Goal: Information Seeking & Learning: Learn about a topic

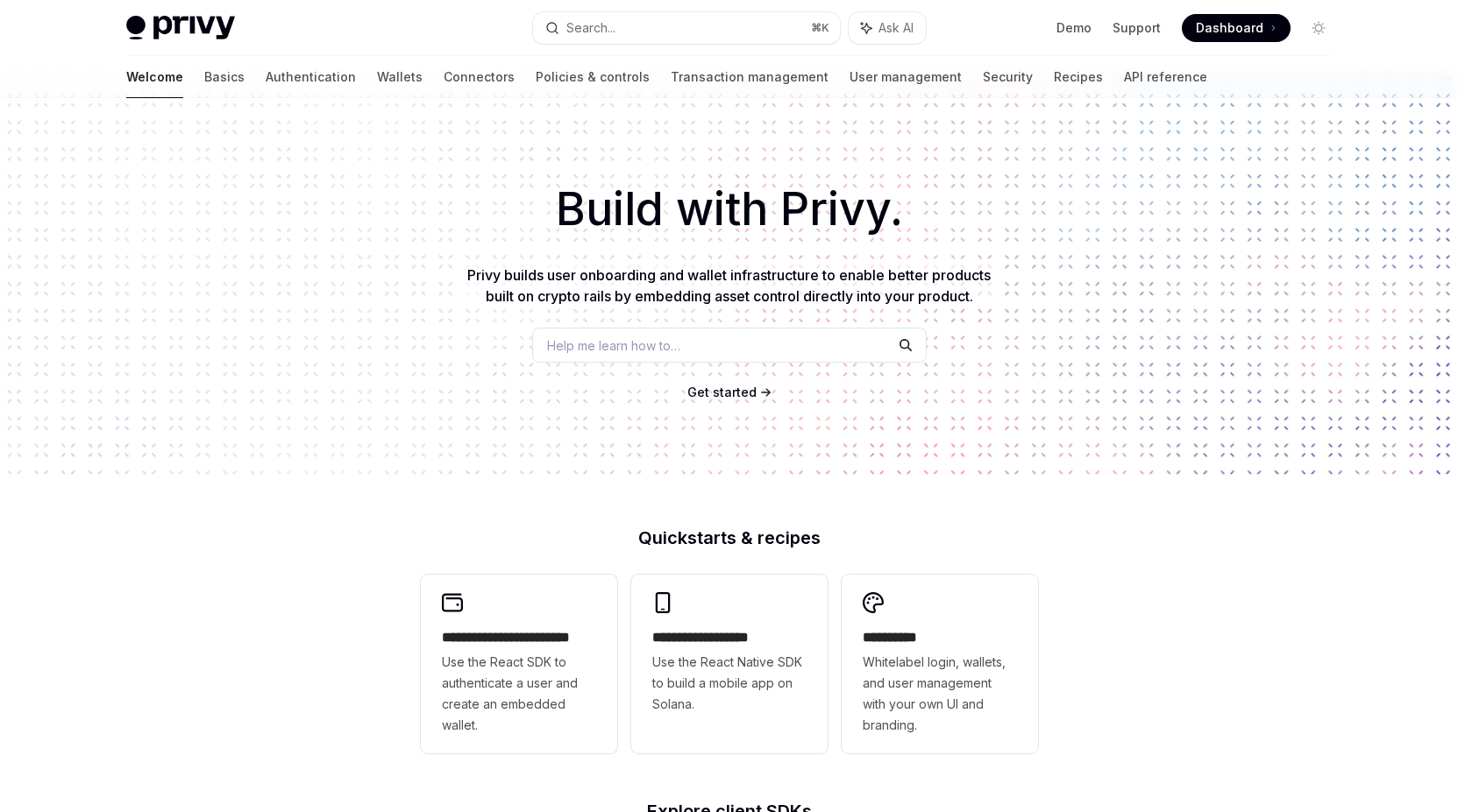
scroll to position [59, 0]
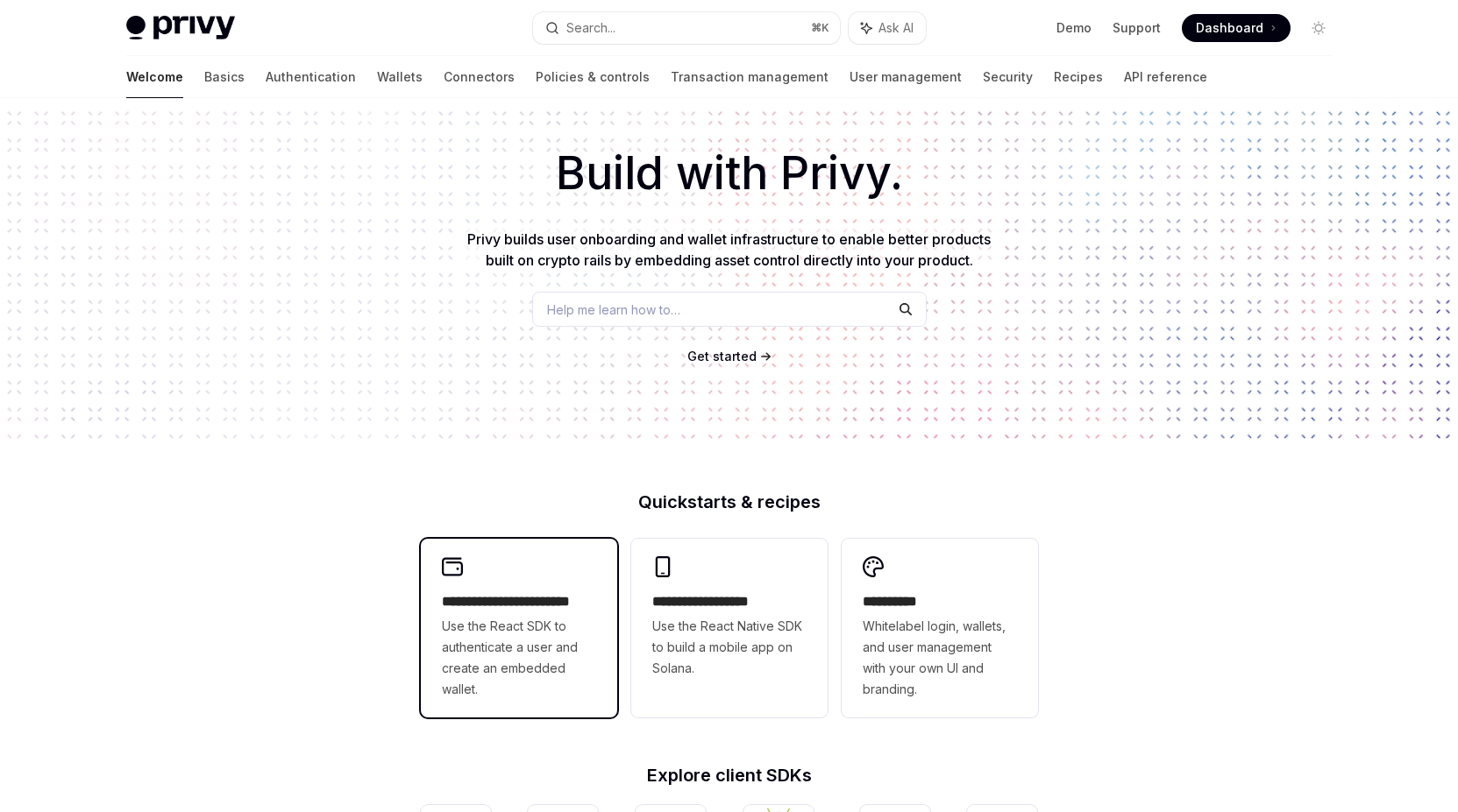
click at [560, 651] on span "Use the React SDK to authenticate a user and create an embedded wallet." at bounding box center [520, 658] width 154 height 84
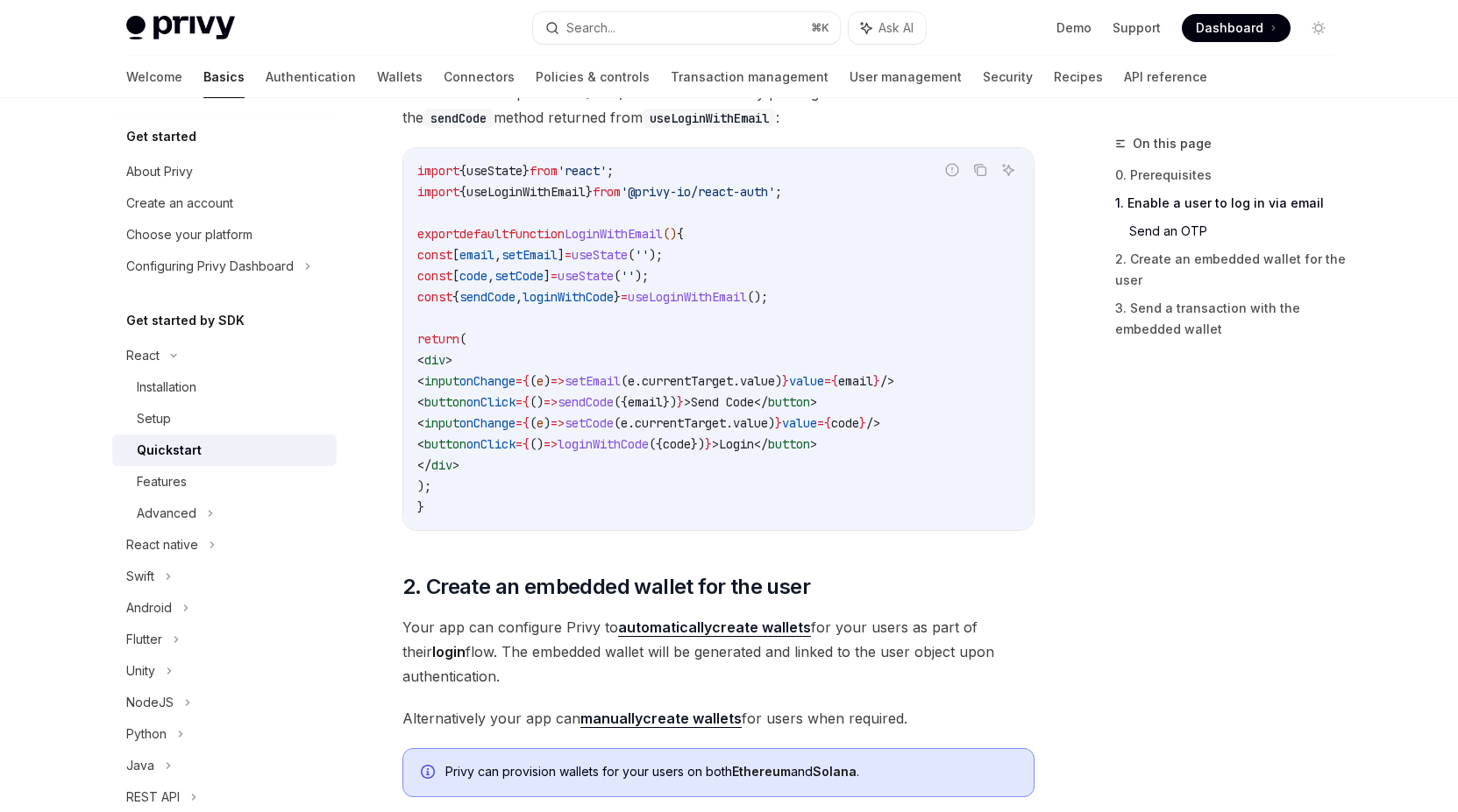
scroll to position [958, 0]
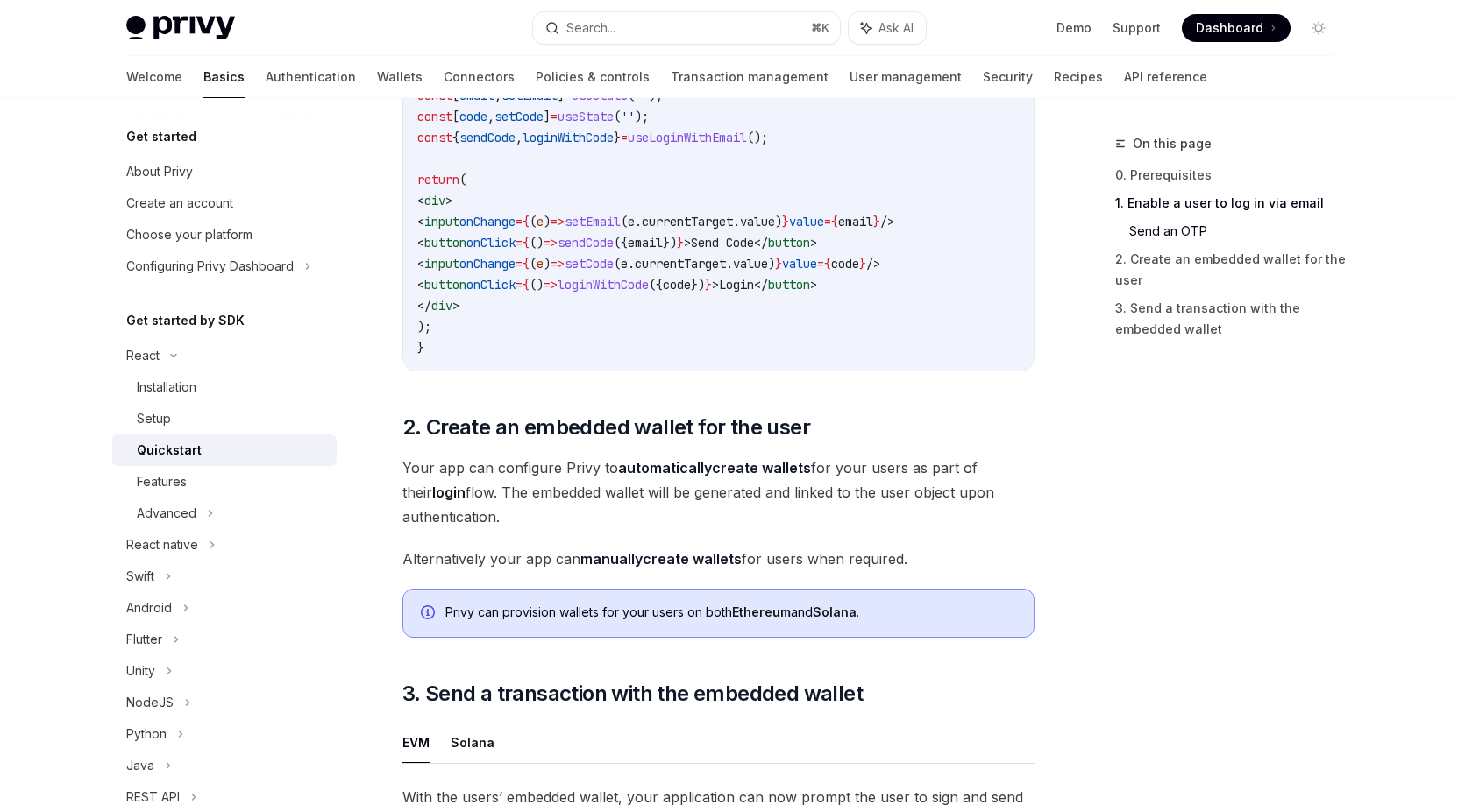
click at [656, 568] on link "manually create wallets" at bounding box center [660, 559] width 161 height 19
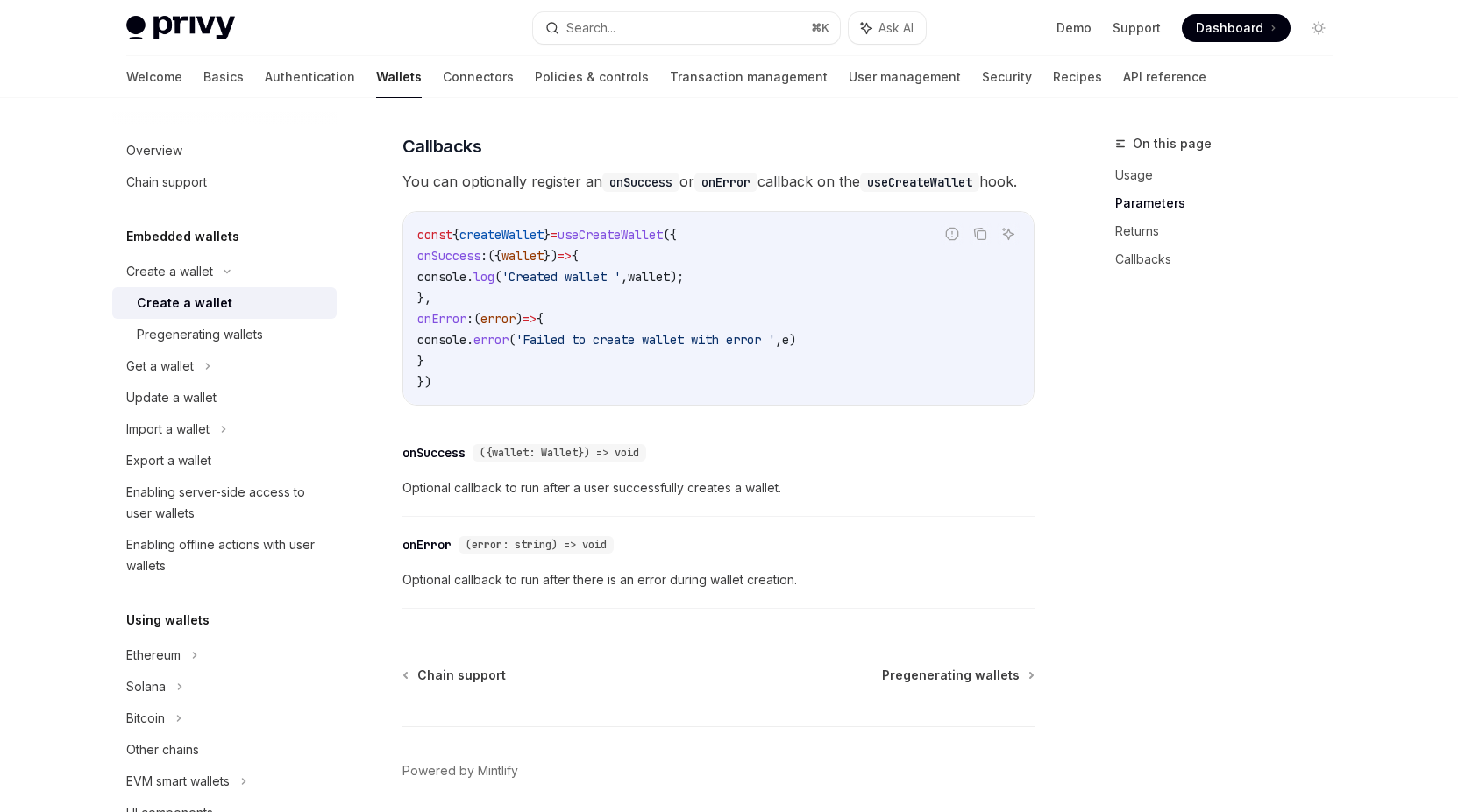
scroll to position [1284, 0]
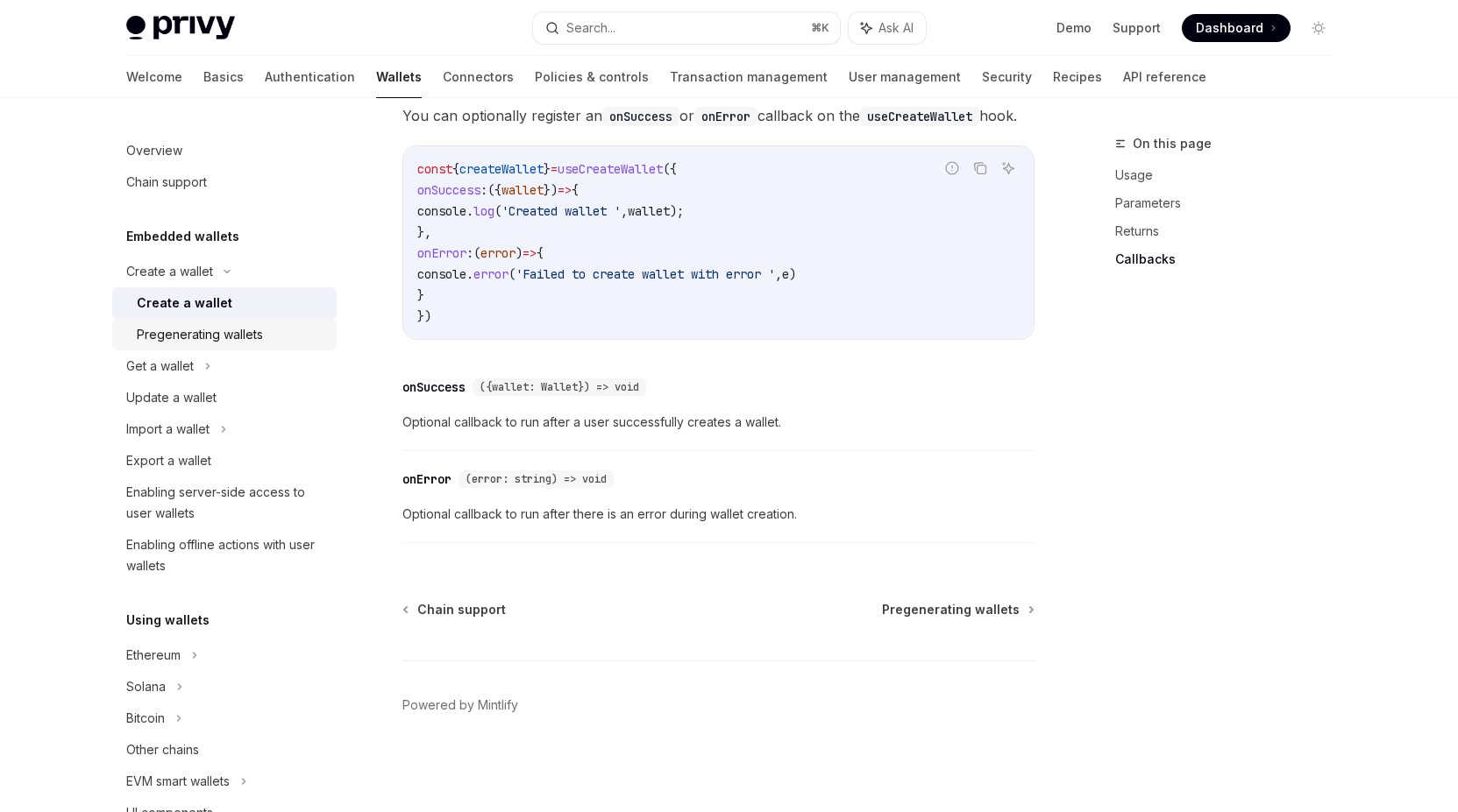
click at [165, 349] on link "Pregenerating wallets" at bounding box center [225, 335] width 225 height 31
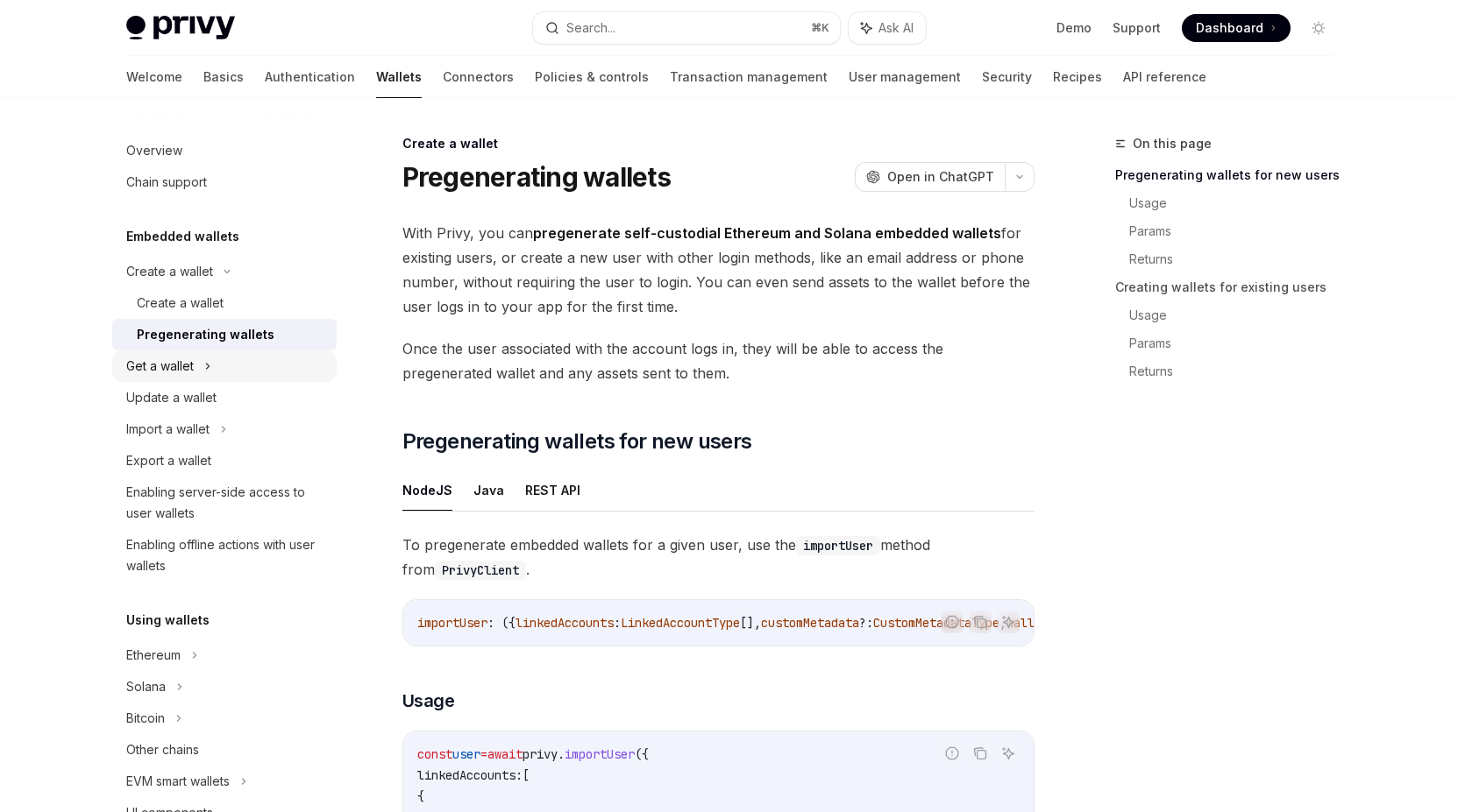
click at [168, 362] on div "Get a wallet" at bounding box center [159, 367] width 67 height 21
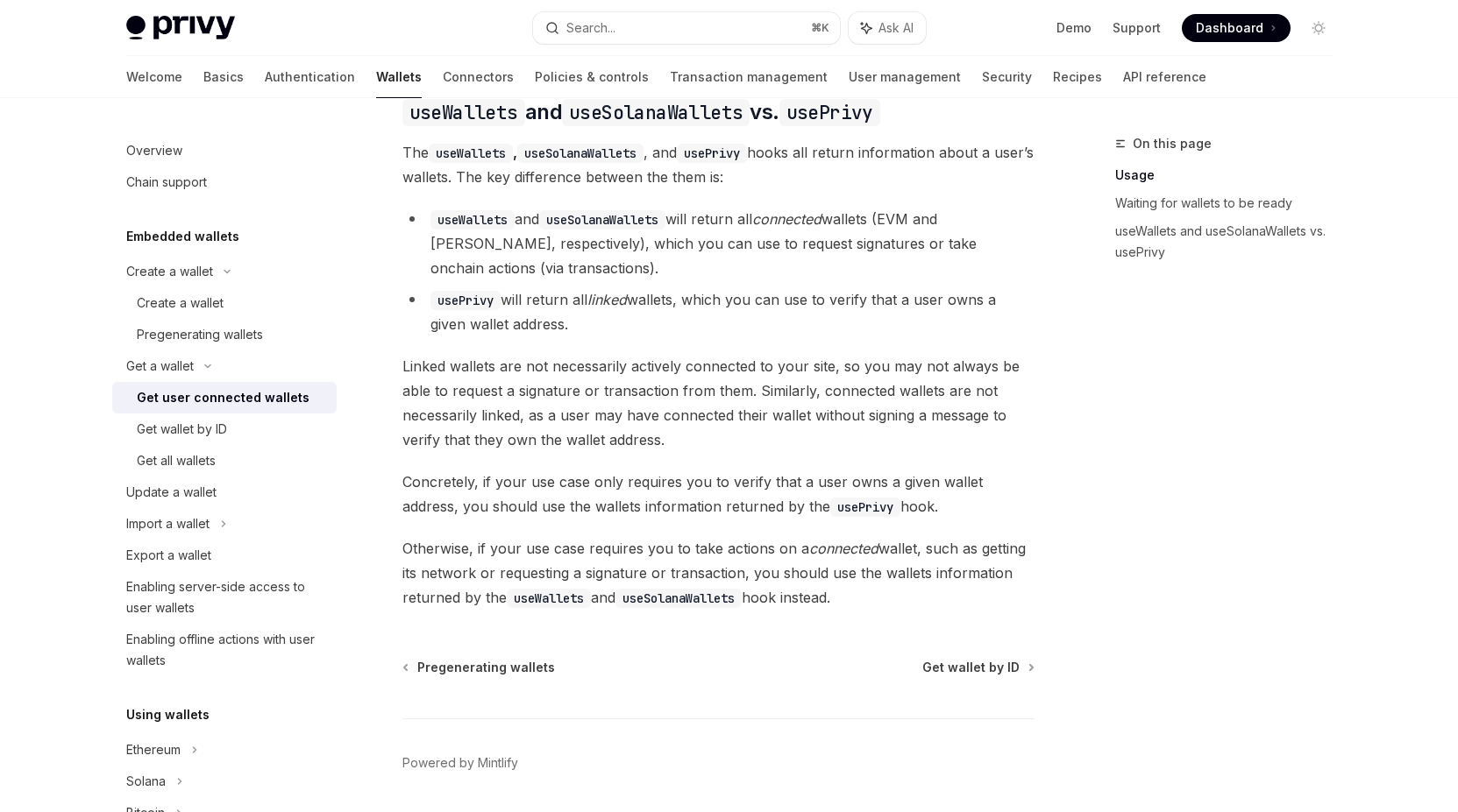
scroll to position [1550, 0]
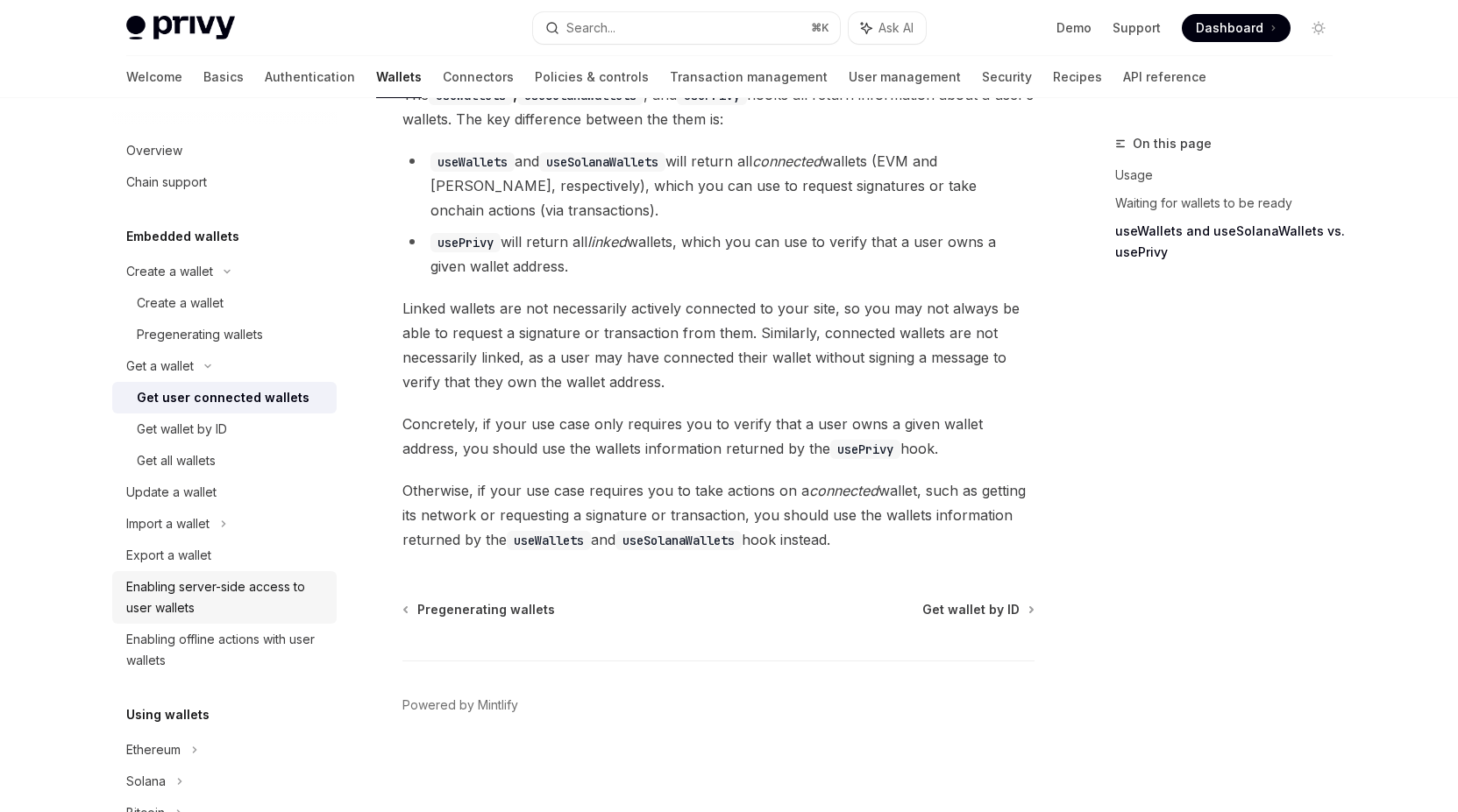
click at [208, 600] on div "Enabling server-side access to user wallets" at bounding box center [226, 597] width 200 height 42
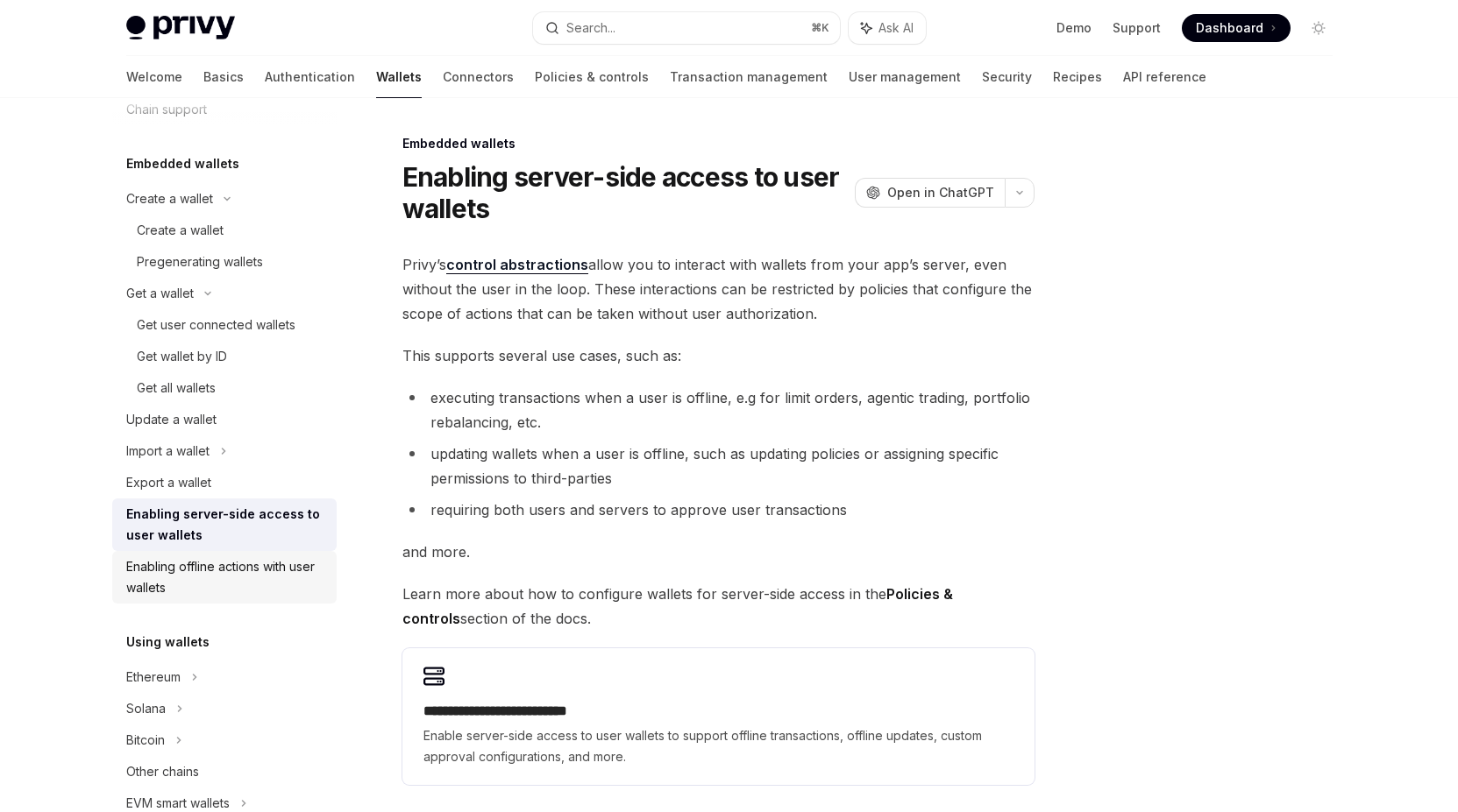
scroll to position [205, 0]
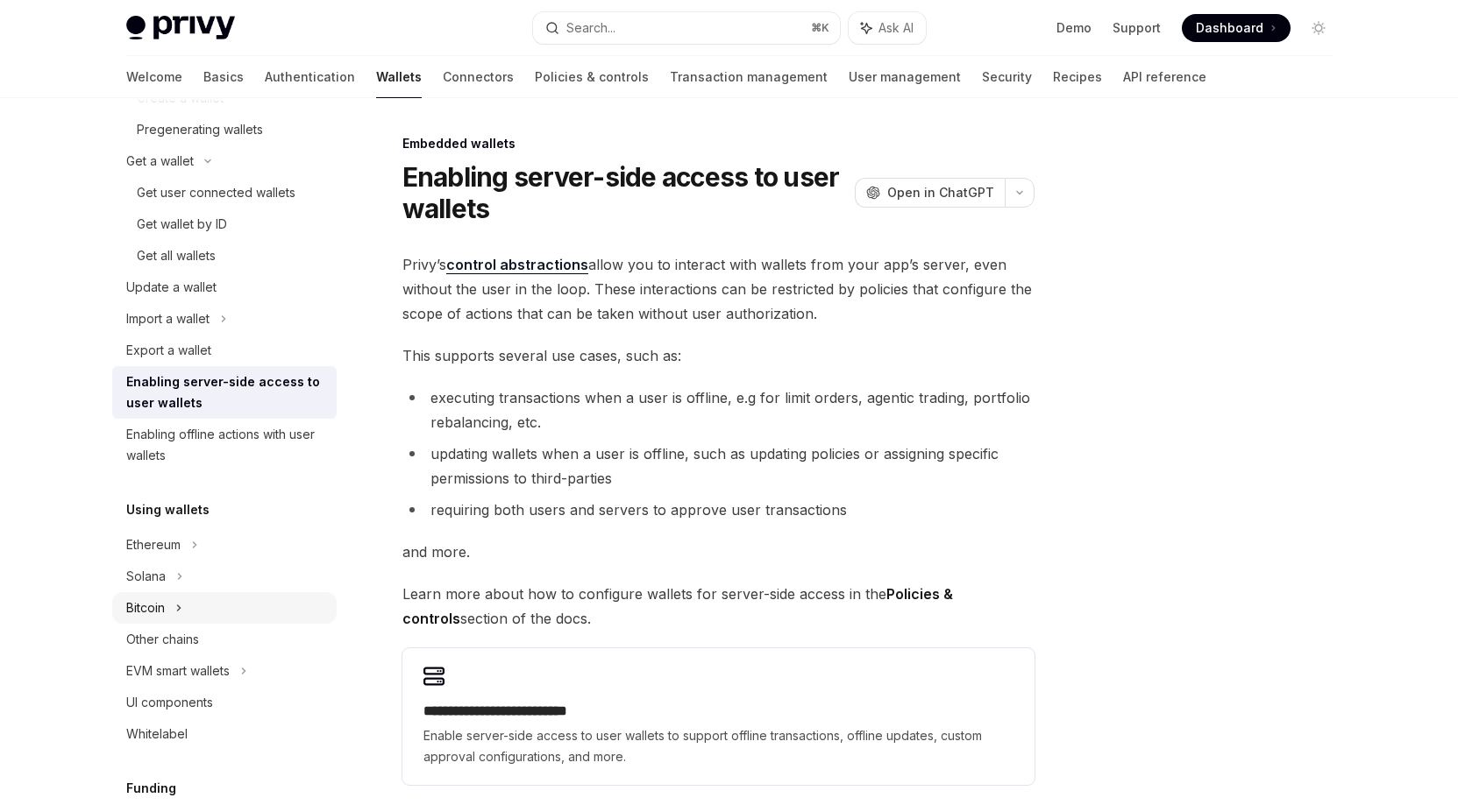
click at [209, 606] on div "Bitcoin" at bounding box center [225, 608] width 225 height 31
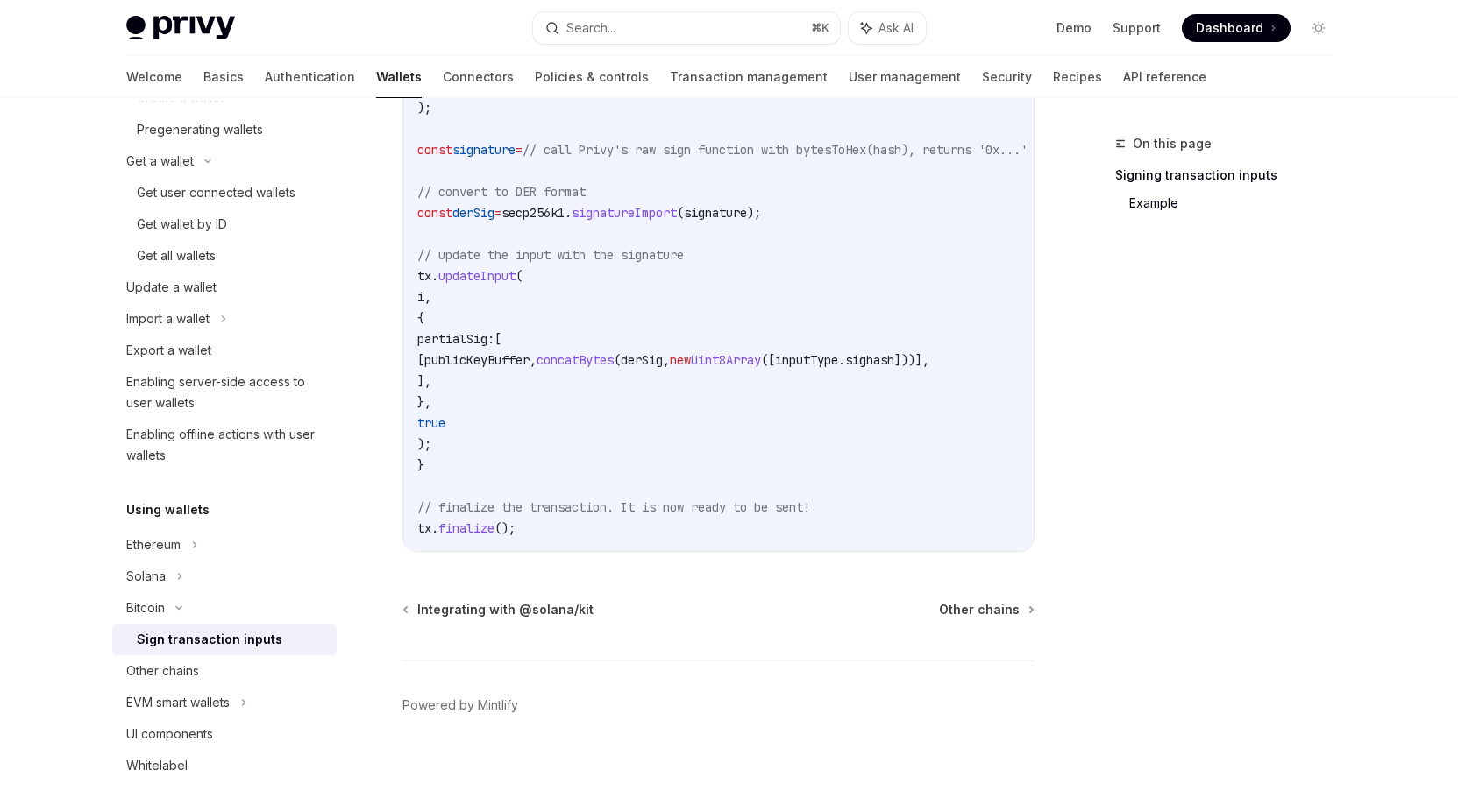
scroll to position [711, 0]
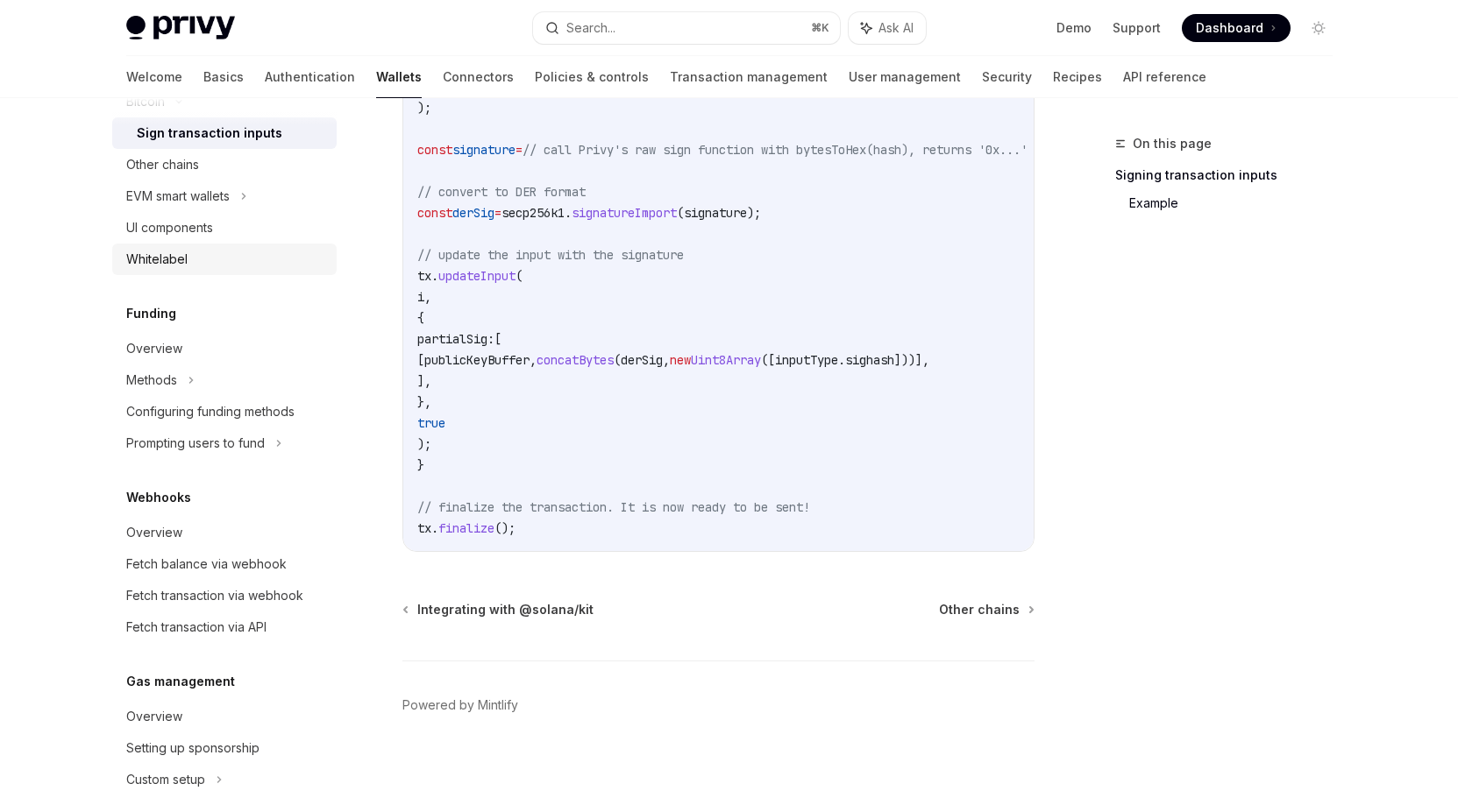
click at [164, 255] on div "Whitelabel" at bounding box center [156, 260] width 62 height 21
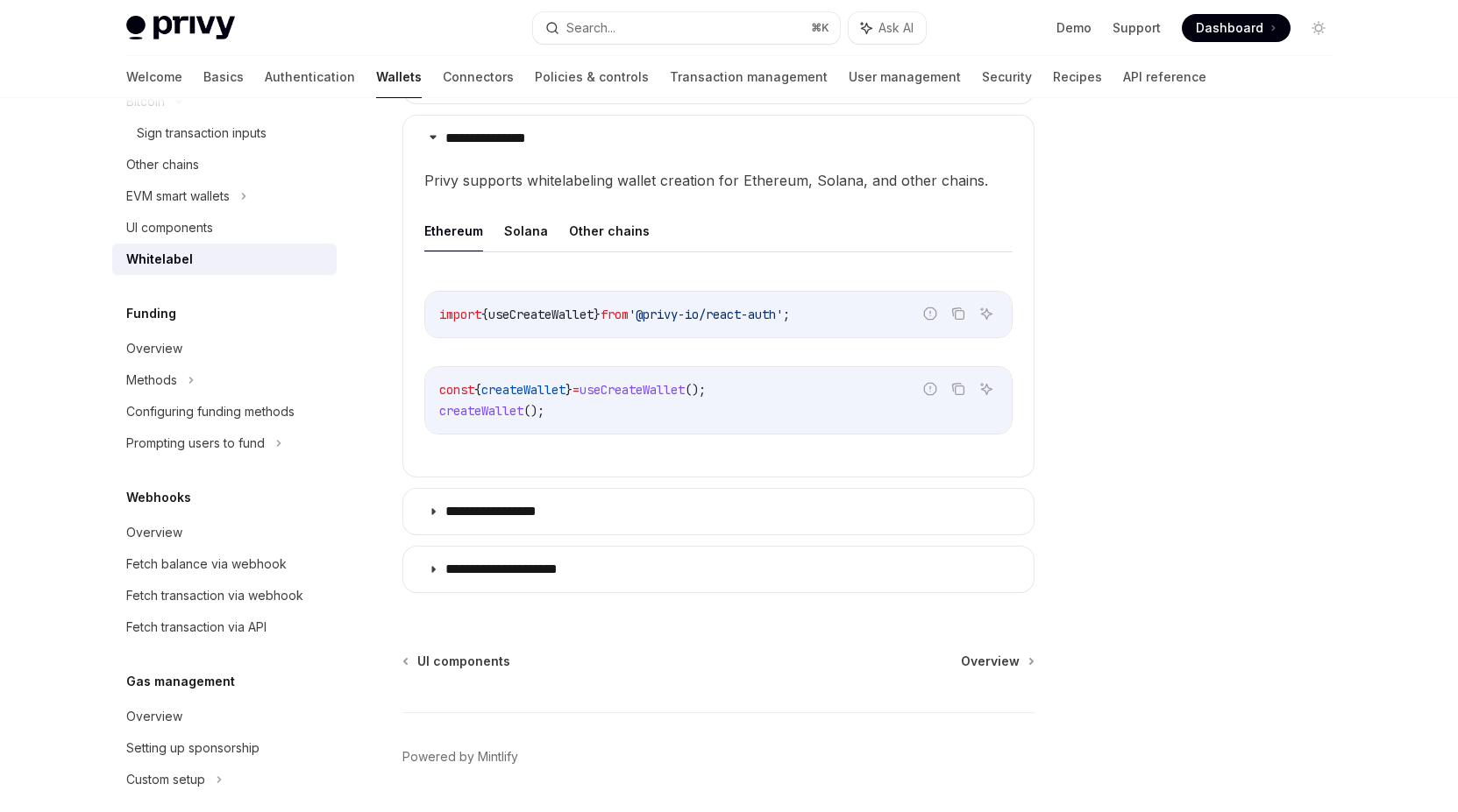
scroll to position [601, 0]
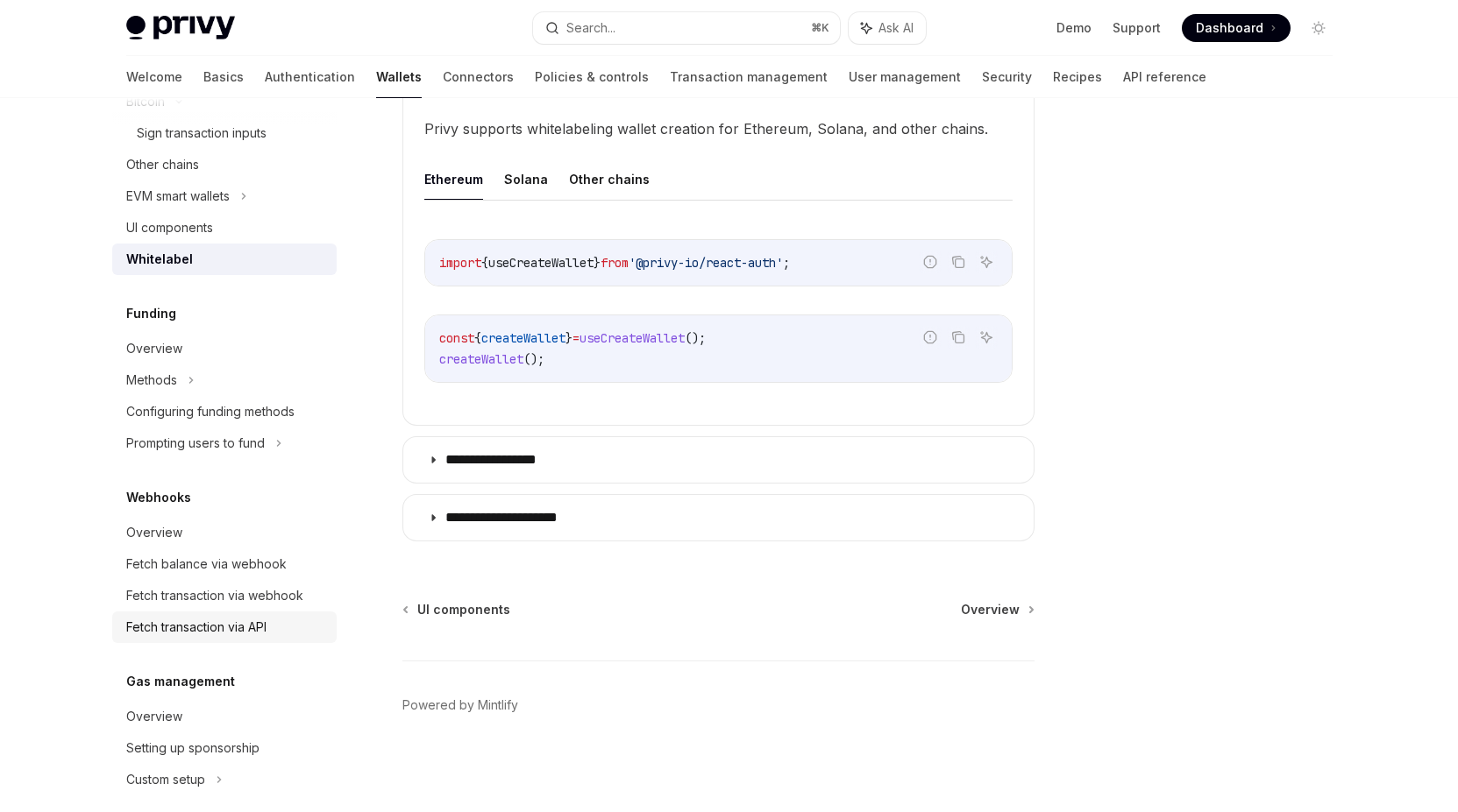
click at [253, 628] on div "Fetch transaction via API" at bounding box center [196, 628] width 141 height 21
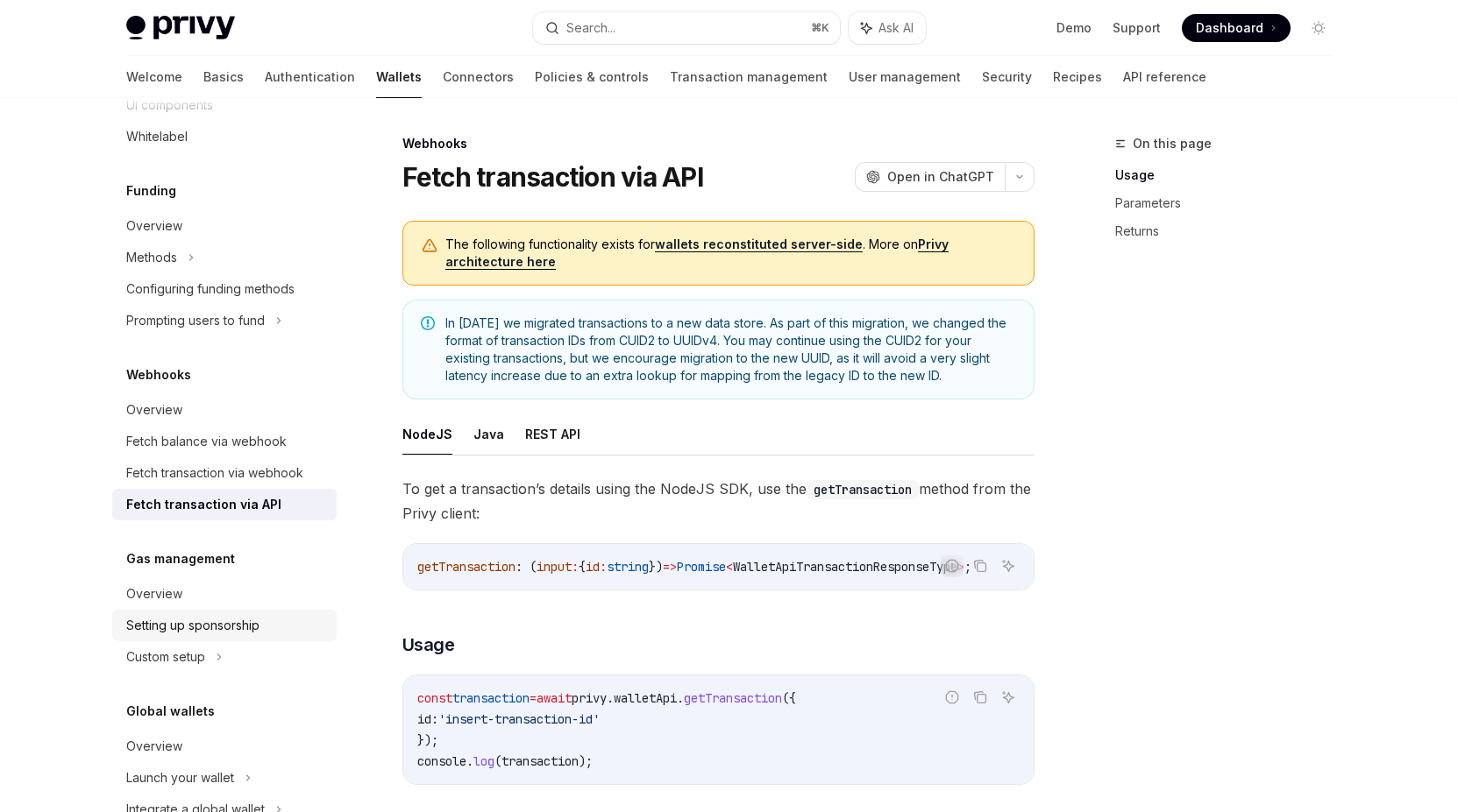
scroll to position [882, 0]
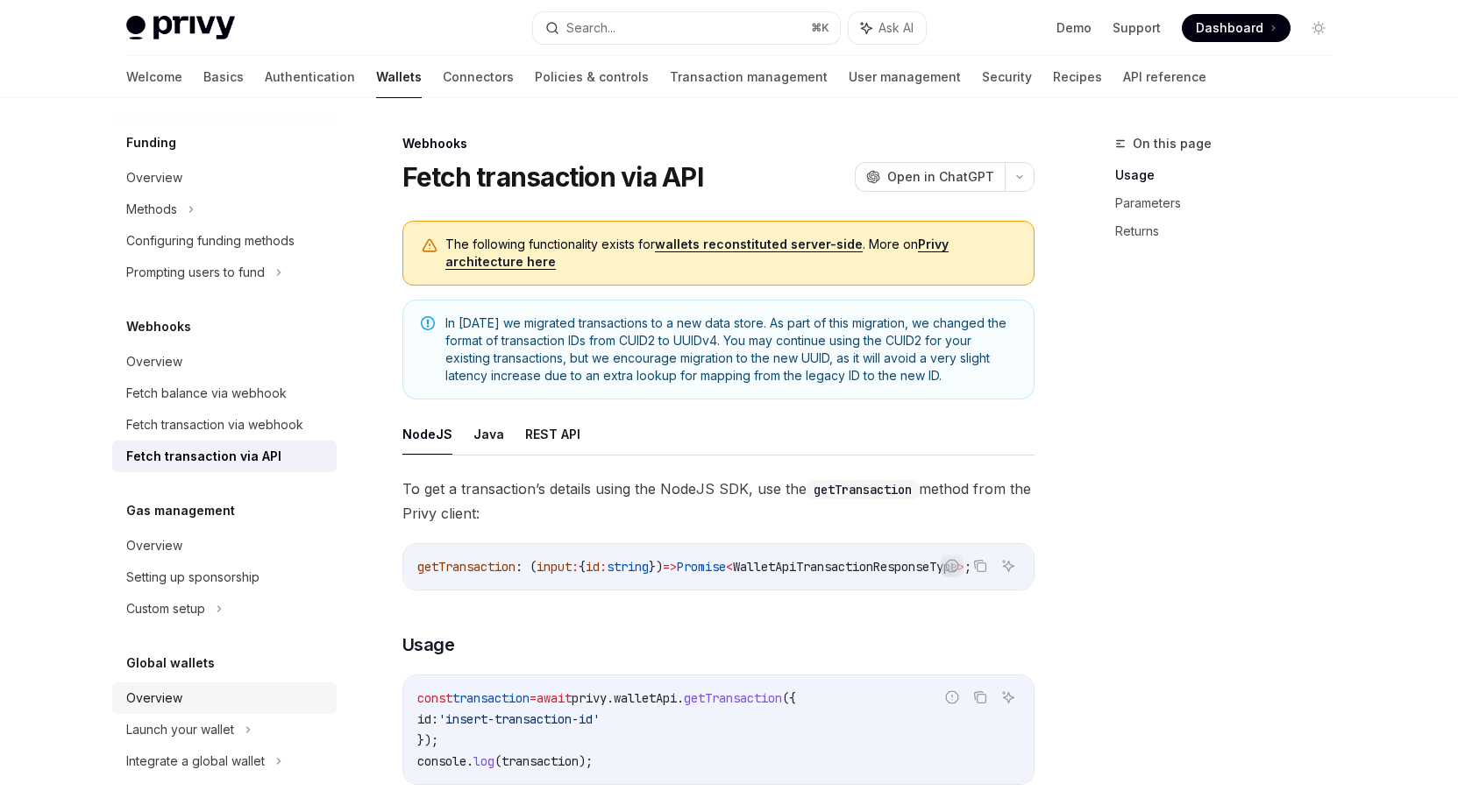
click at [211, 692] on div "Overview" at bounding box center [226, 699] width 200 height 21
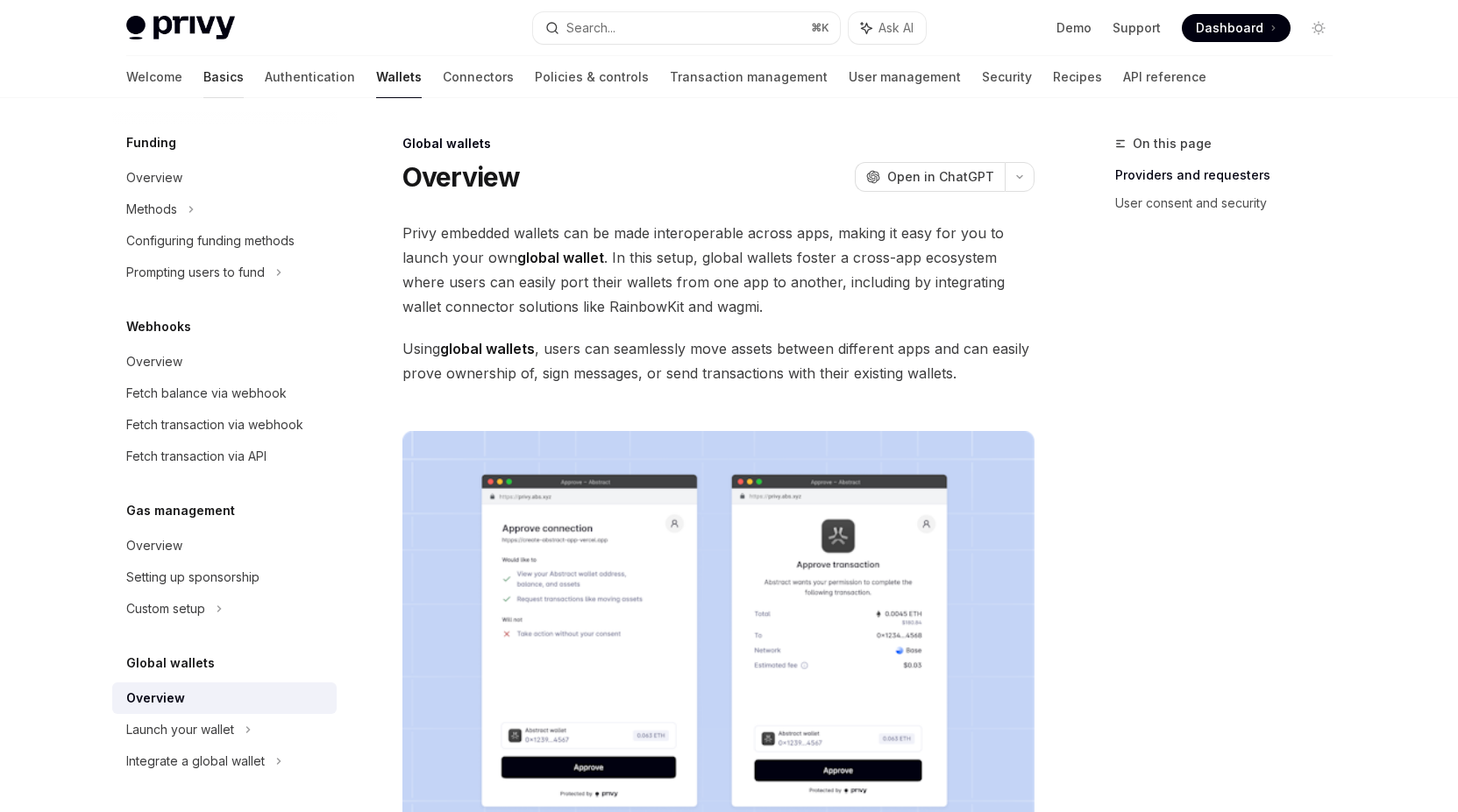
click at [203, 85] on link "Basics" at bounding box center [223, 76] width 40 height 42
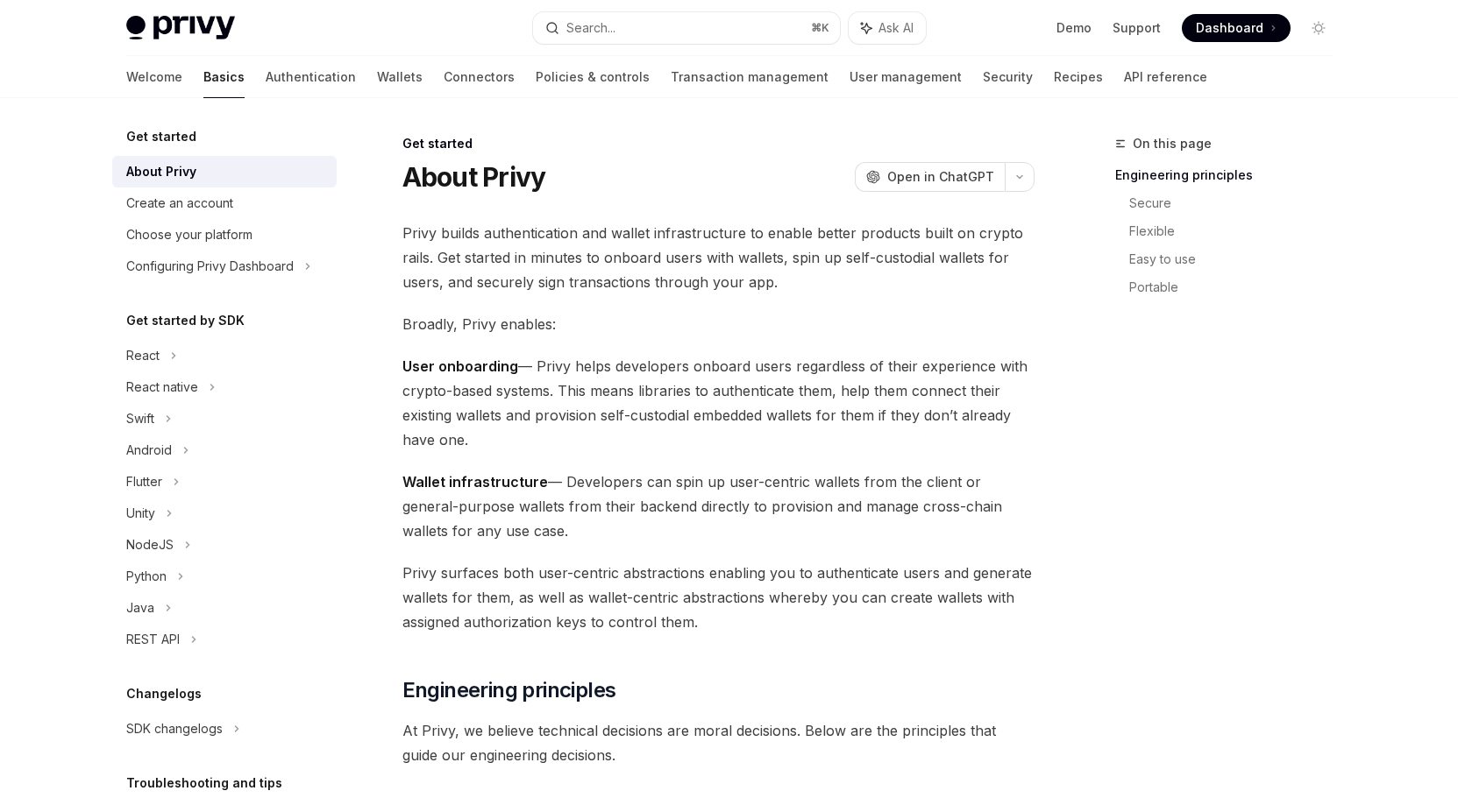
click at [198, 18] on img at bounding box center [180, 27] width 108 height 24
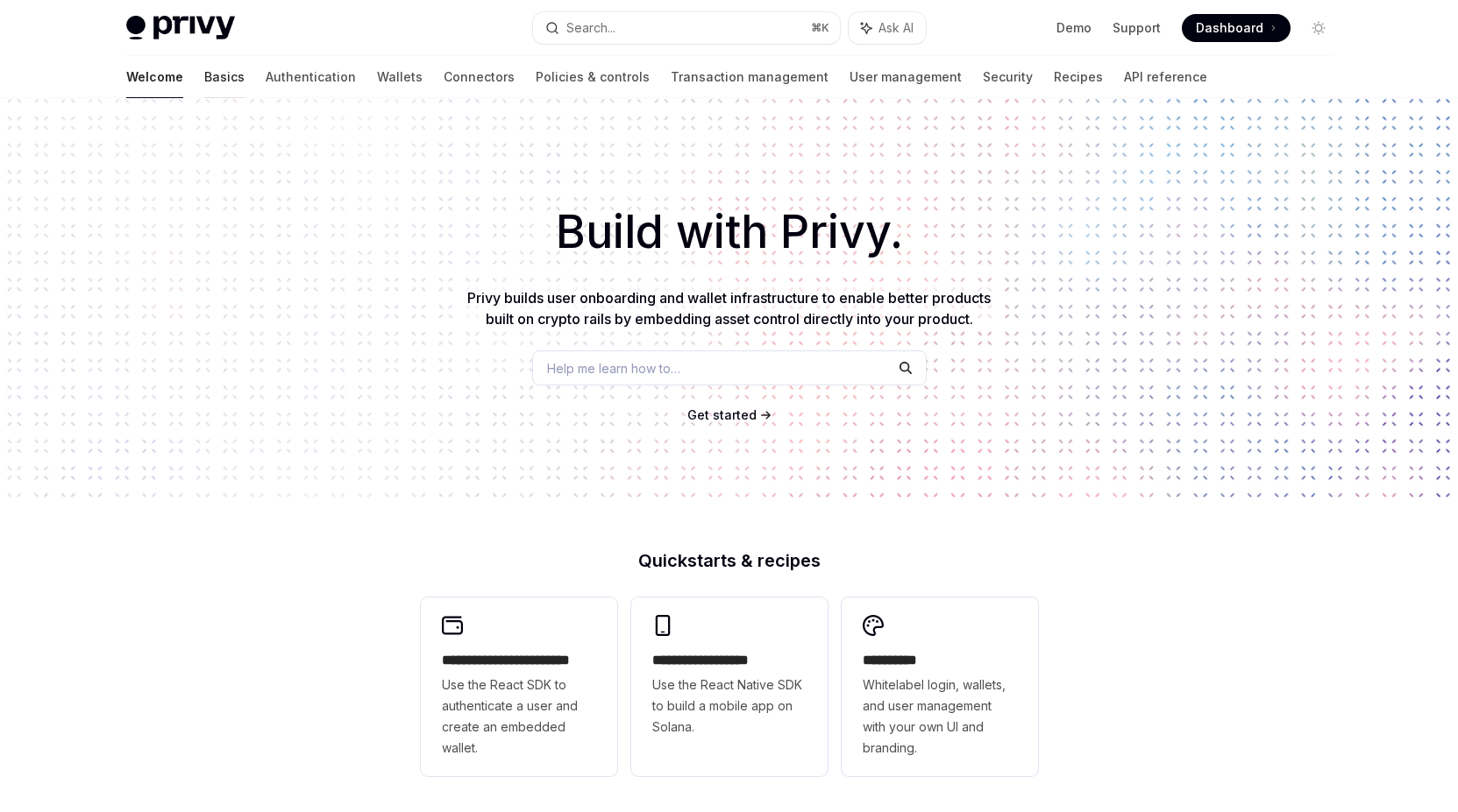
click at [204, 79] on link "Basics" at bounding box center [224, 76] width 40 height 42
type textarea "*"
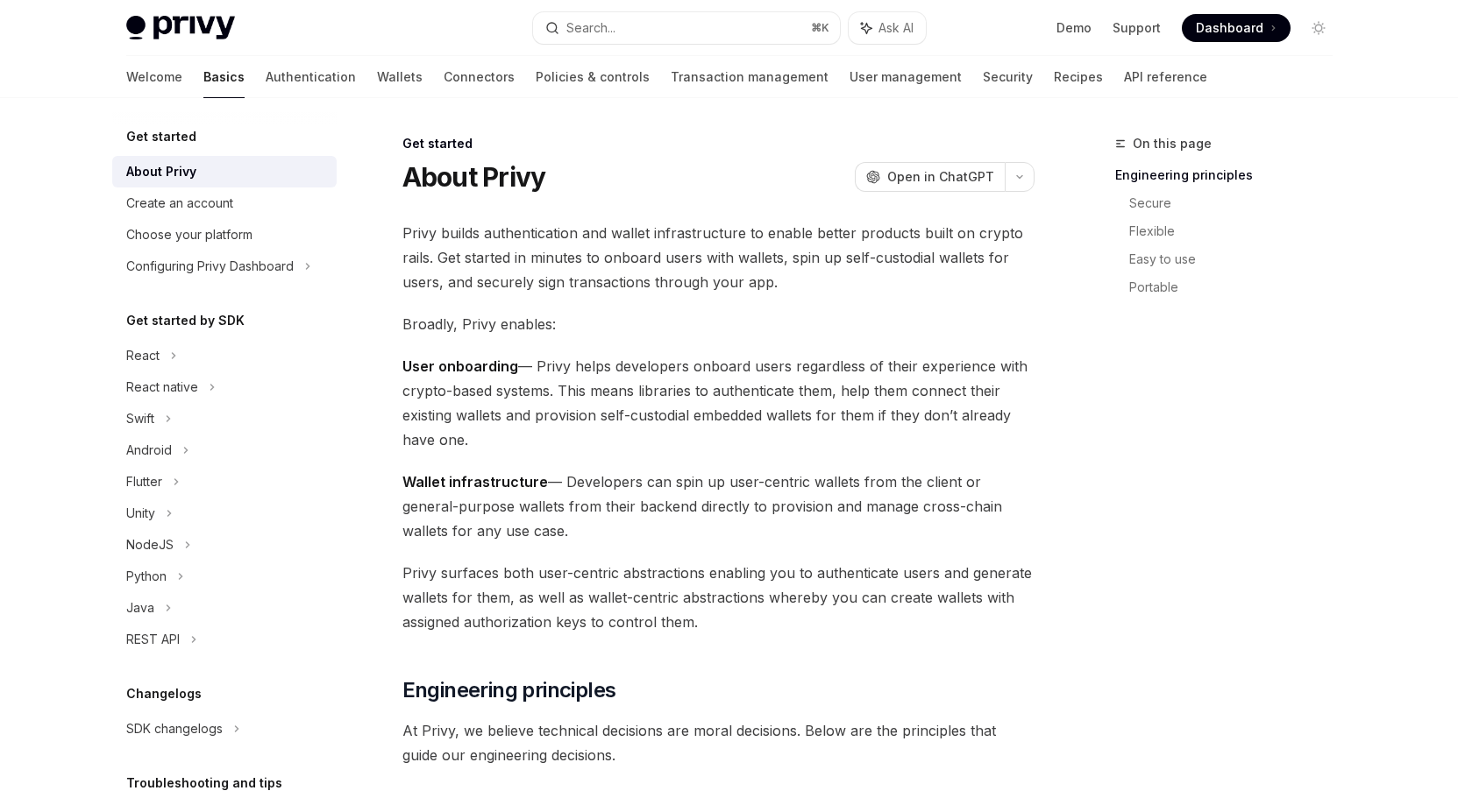
scroll to position [535, 0]
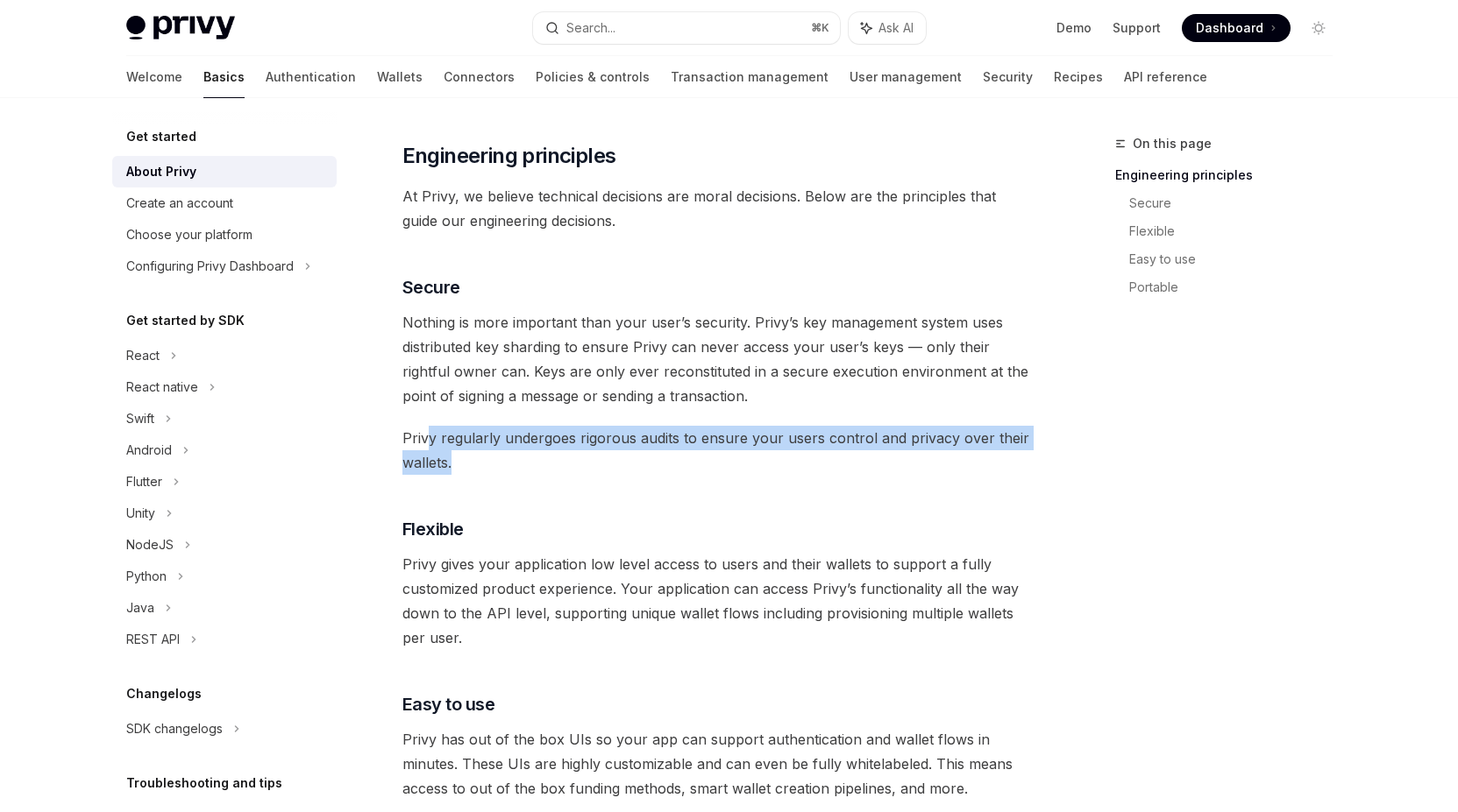
drag, startPoint x: 476, startPoint y: 467, endPoint x: 430, endPoint y: 432, distance: 57.8
click at [430, 432] on span "Privy regularly undergoes rigorous audits to ensure your users control and priv…" at bounding box center [718, 450] width 632 height 49
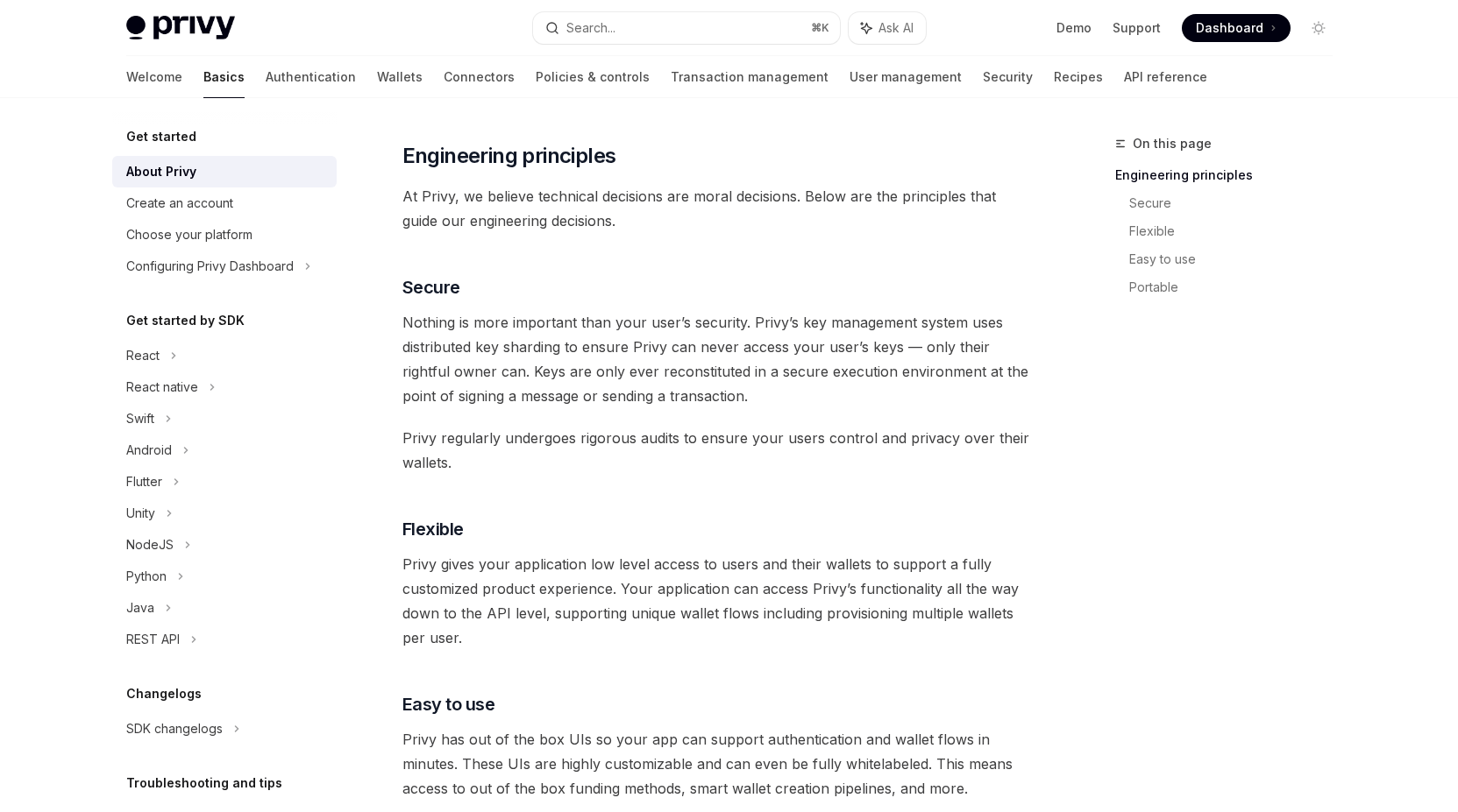
scroll to position [664, 0]
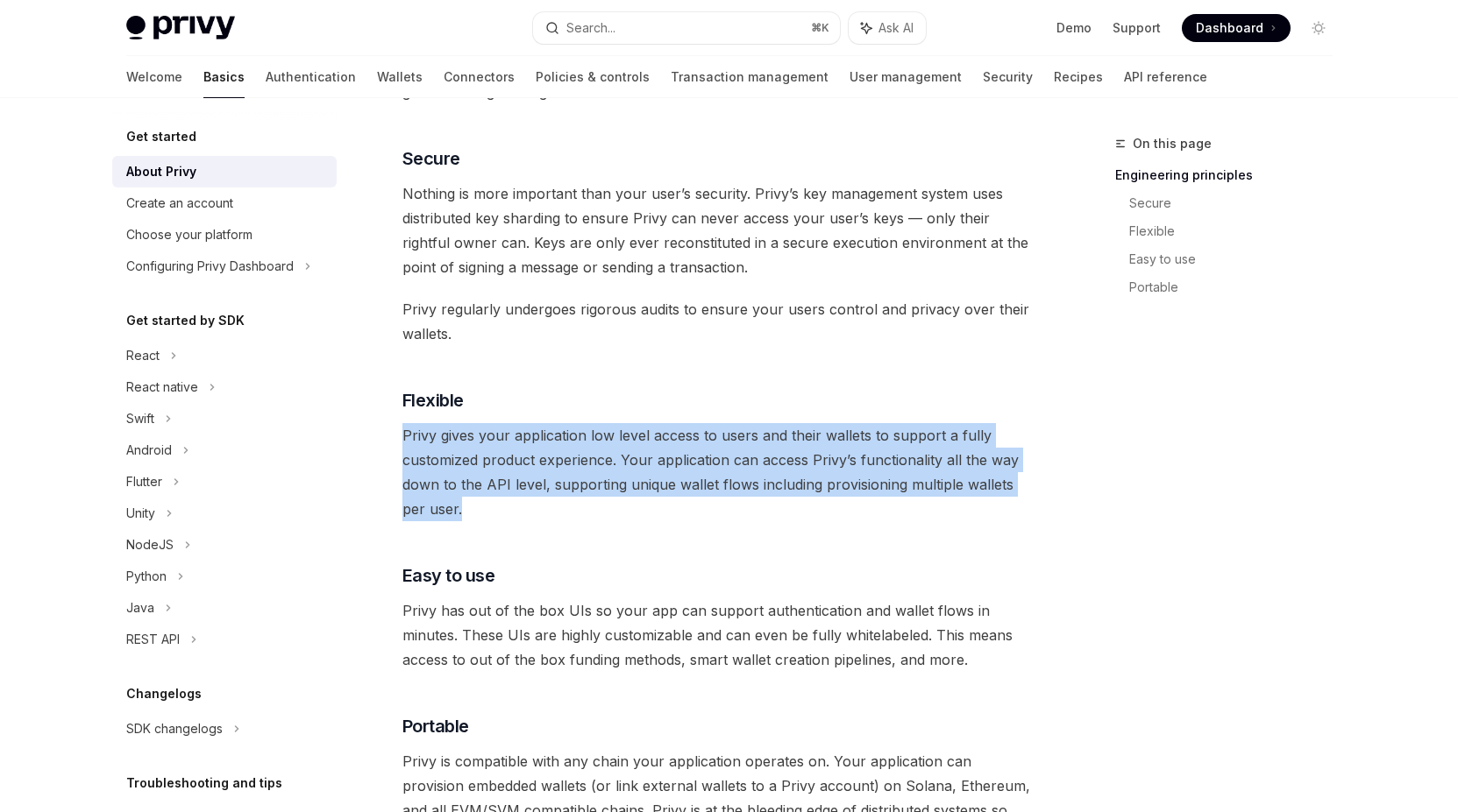
drag, startPoint x: 386, startPoint y: 423, endPoint x: 533, endPoint y: 518, distance: 175.0
click at [532, 519] on div "Get started About Privy OpenAI Open in ChatGPT OpenAI Open in ChatGPT Privy bui…" at bounding box center [554, 572] width 968 height 2205
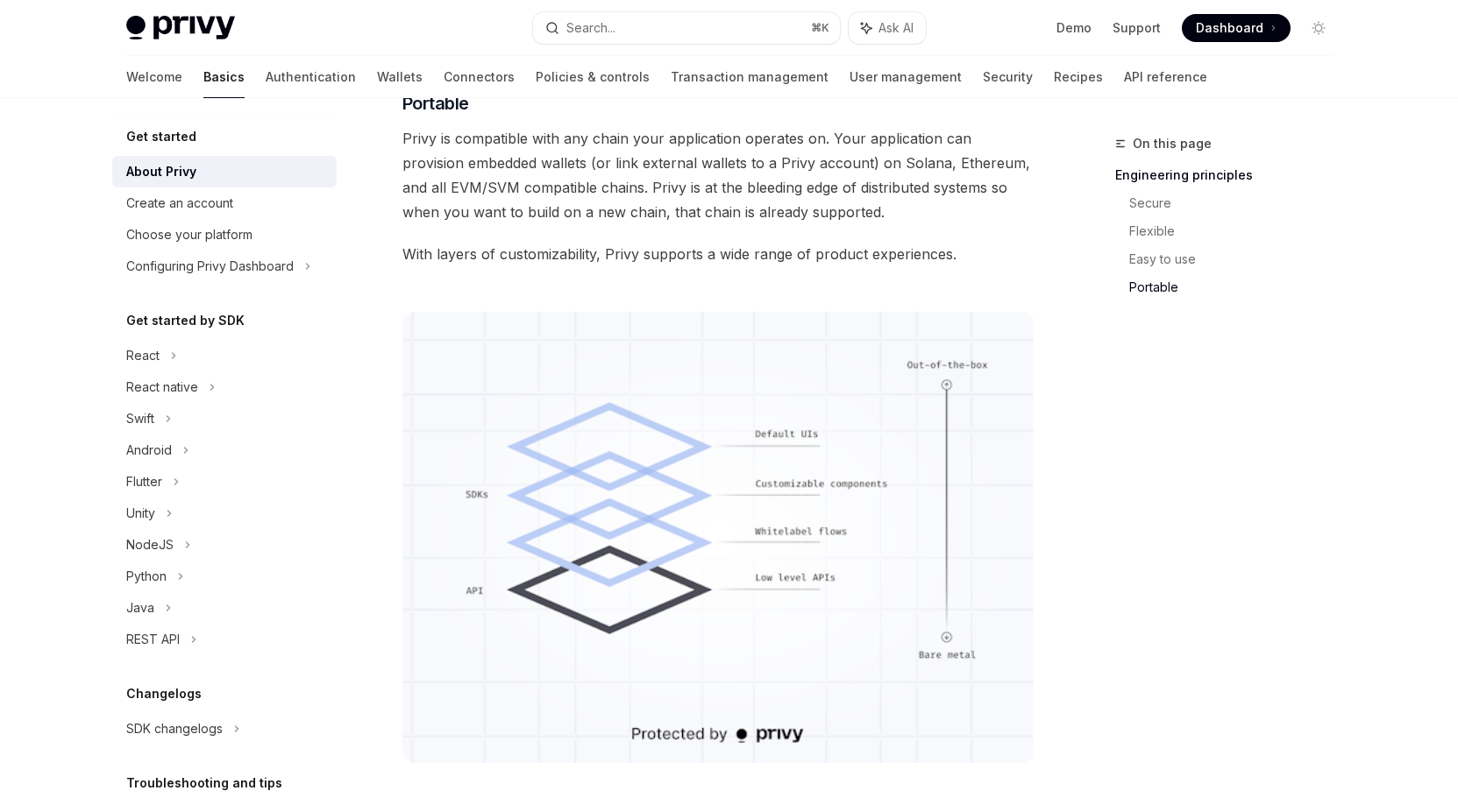
scroll to position [1525, 0]
